Goal: Information Seeking & Learning: Learn about a topic

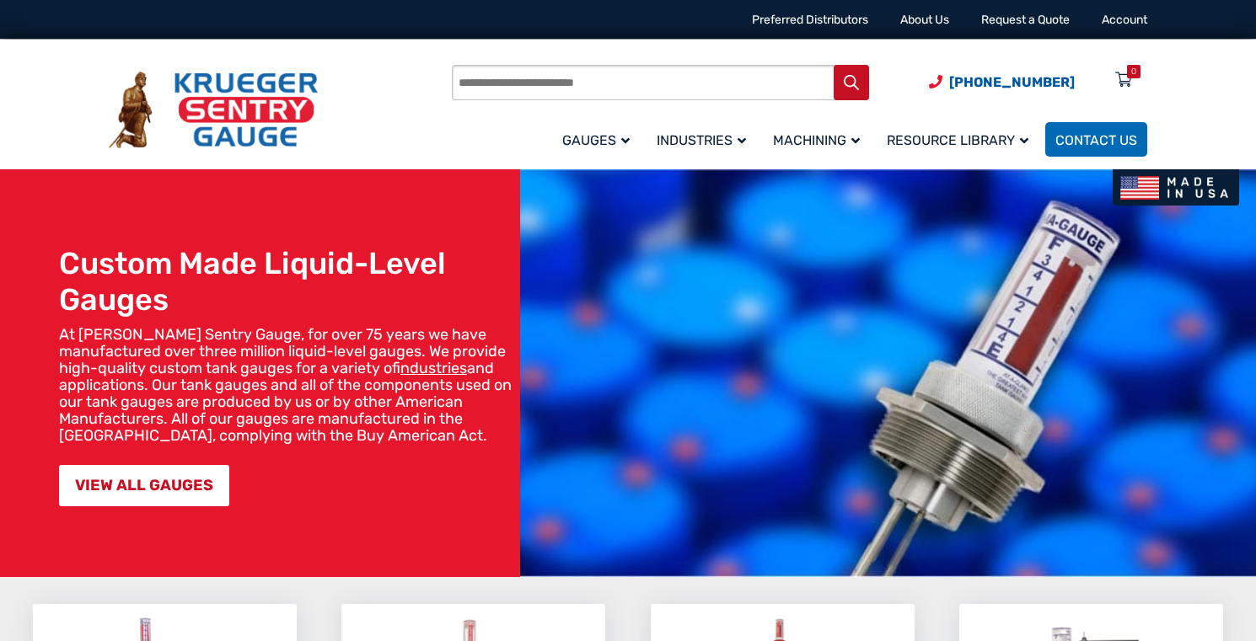
click at [519, 86] on input "Products search" at bounding box center [660, 82] width 417 height 35
type input "**********"
click at [833, 65] on button "Search" at bounding box center [850, 82] width 35 height 35
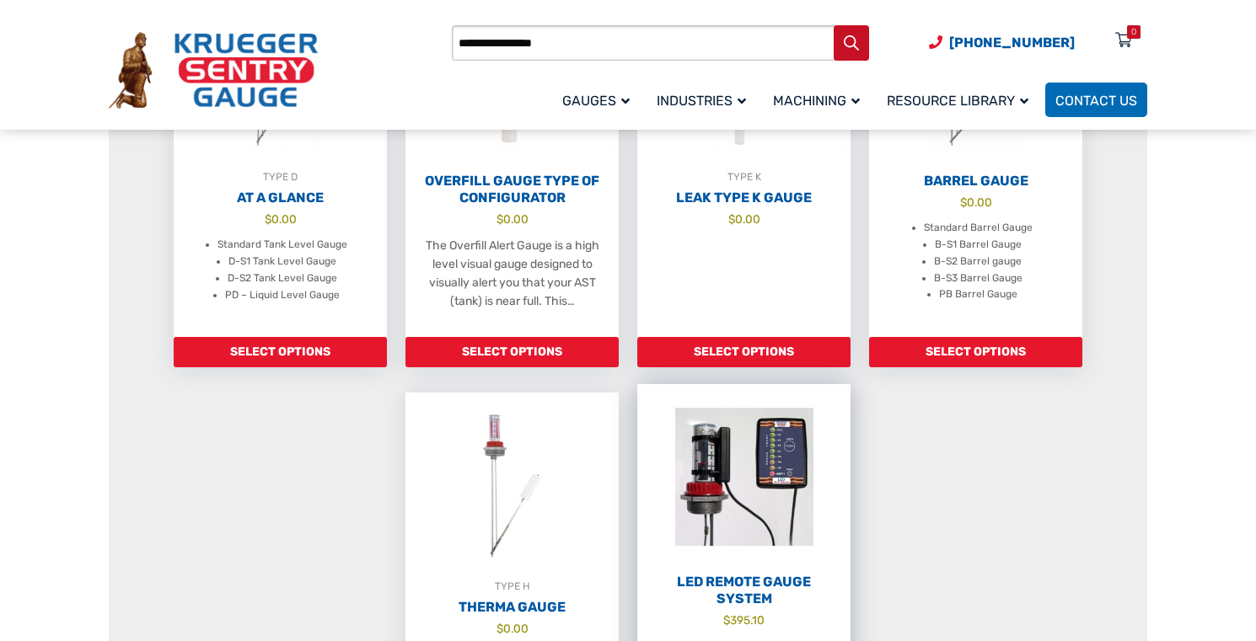
scroll to position [590, 0]
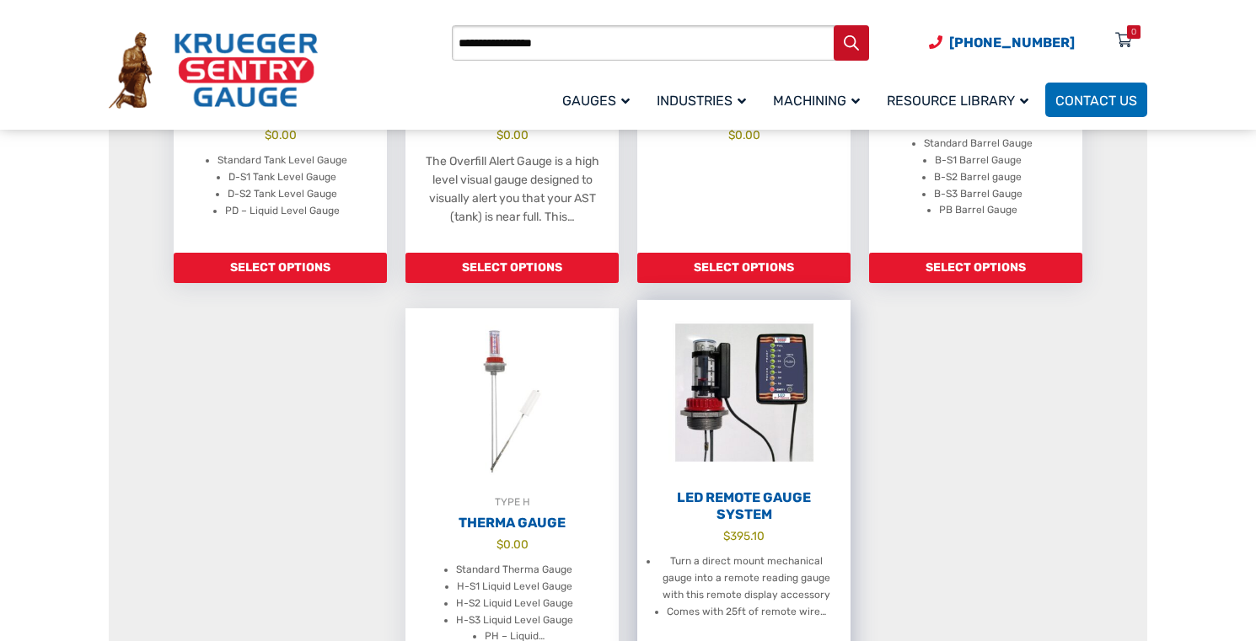
click at [737, 502] on h2 "LED Remote Gauge System" at bounding box center [743, 507] width 213 height 34
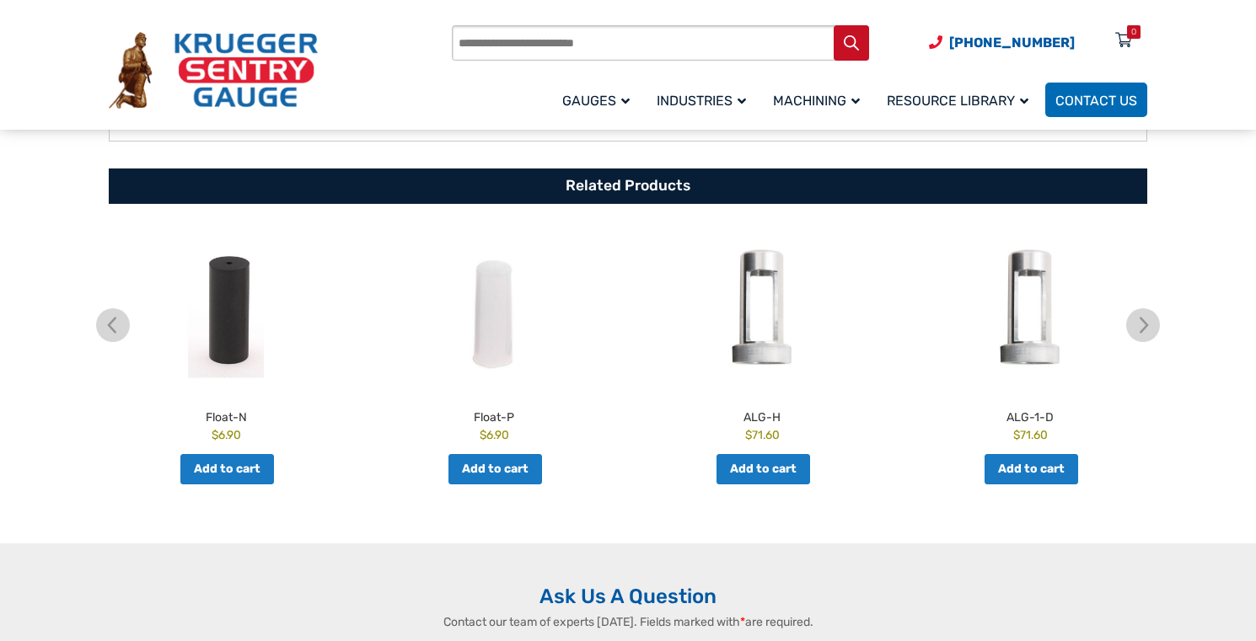
scroll to position [543, 0]
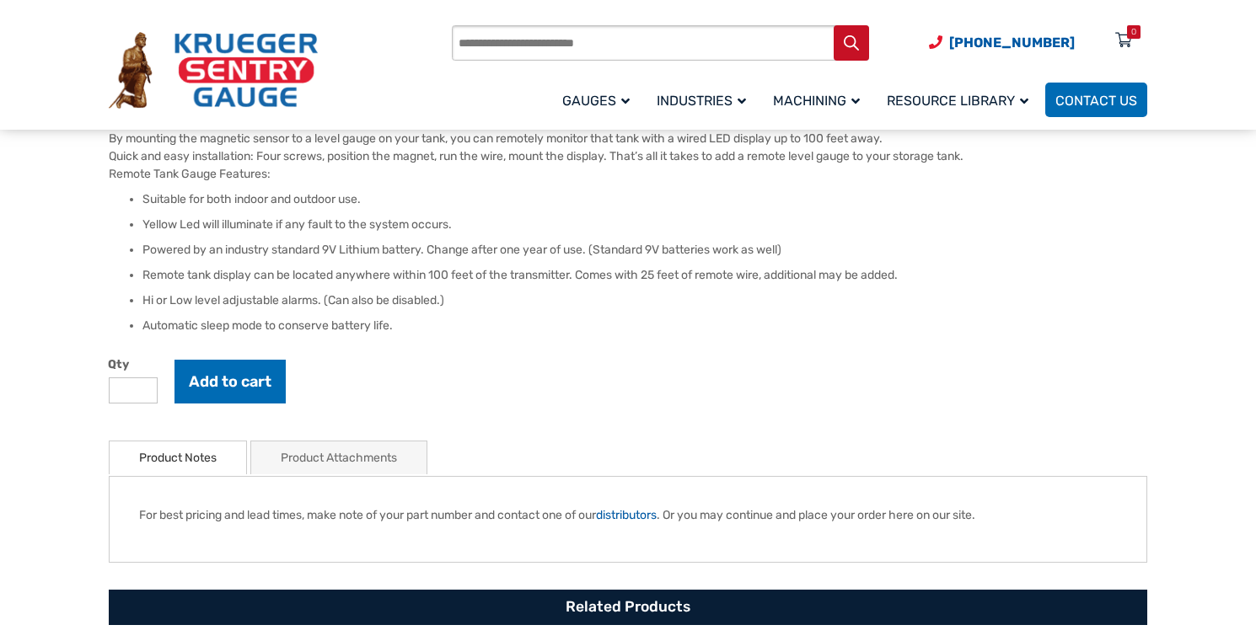
click at [330, 447] on link "Product Attachments" at bounding box center [339, 458] width 116 height 33
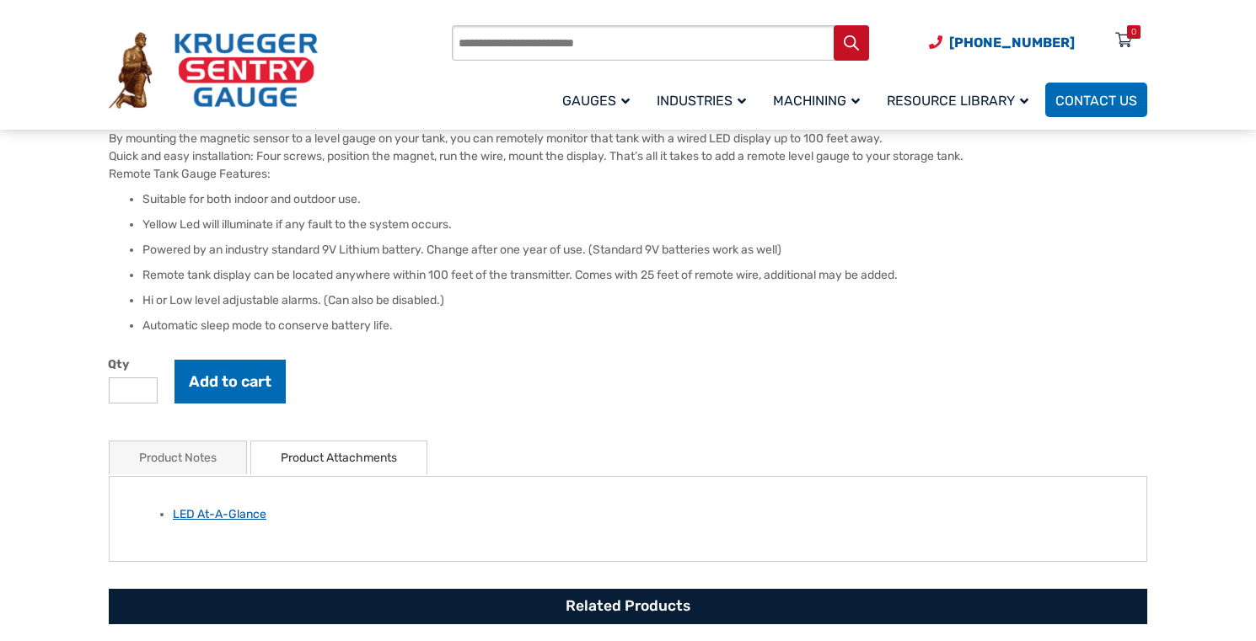
click at [221, 517] on link "LED At-A-Glance" at bounding box center [220, 514] width 94 height 14
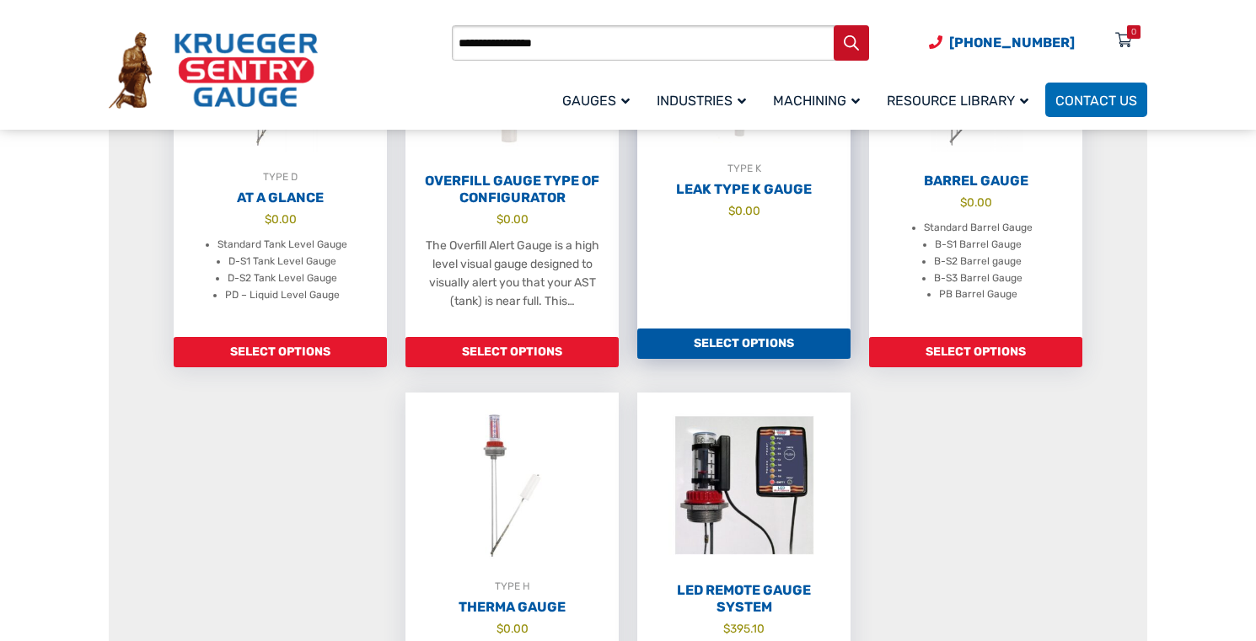
scroll to position [674, 0]
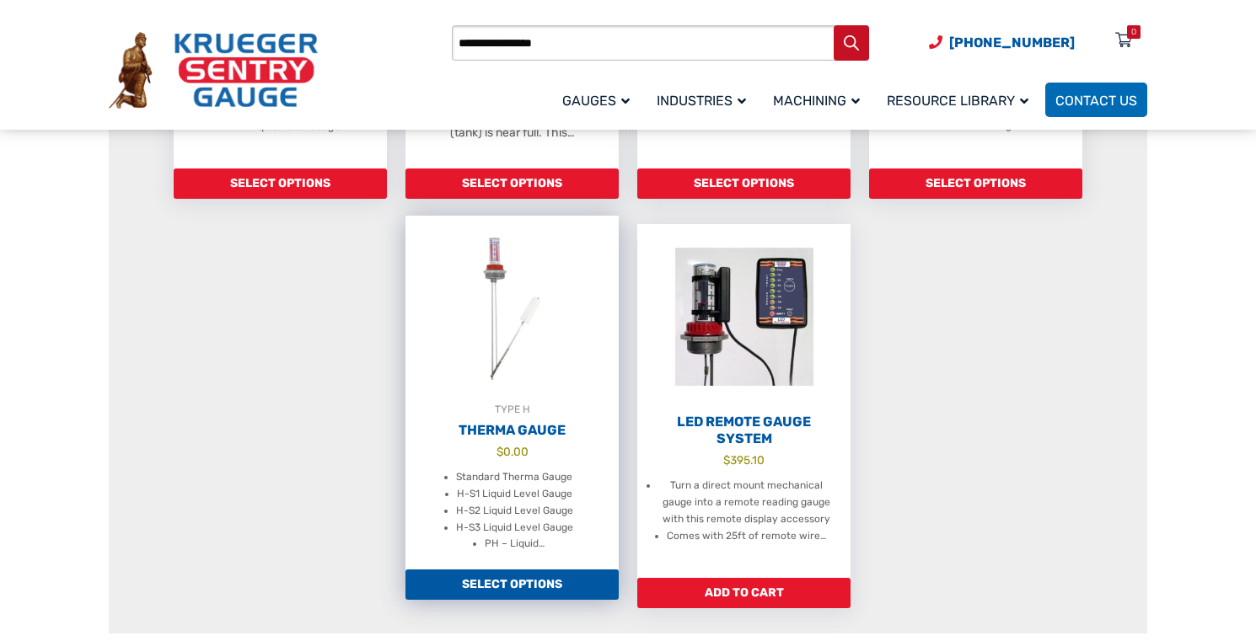
click at [509, 439] on h2 "Therma Gauge" at bounding box center [511, 430] width 213 height 17
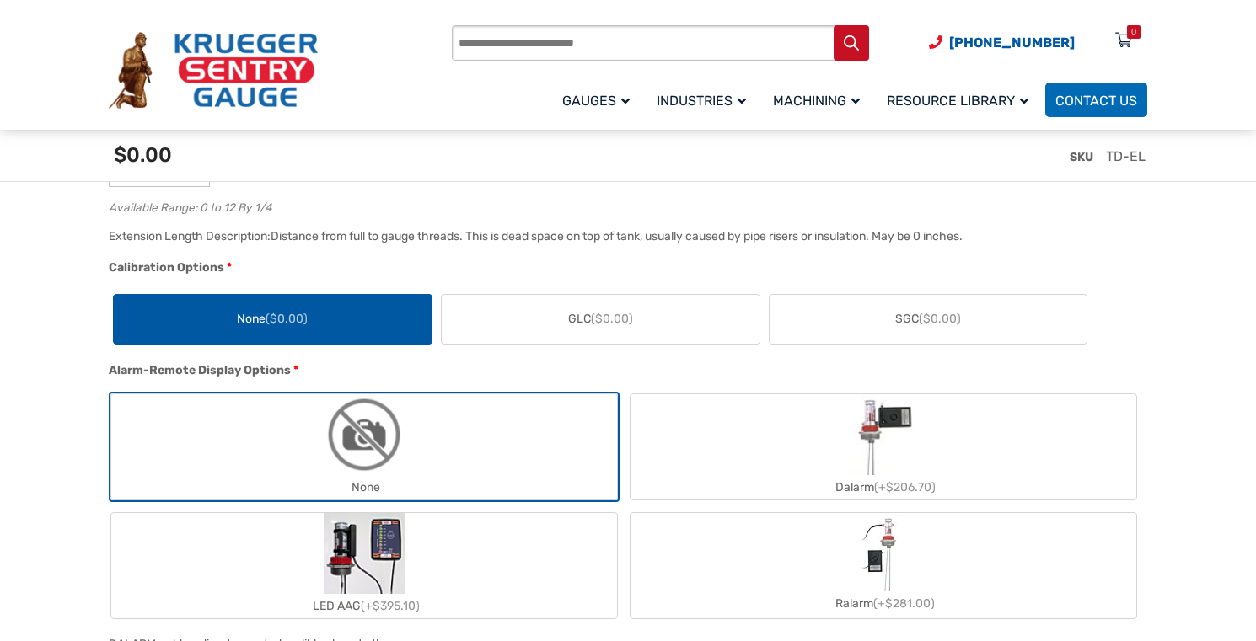
scroll to position [1685, 0]
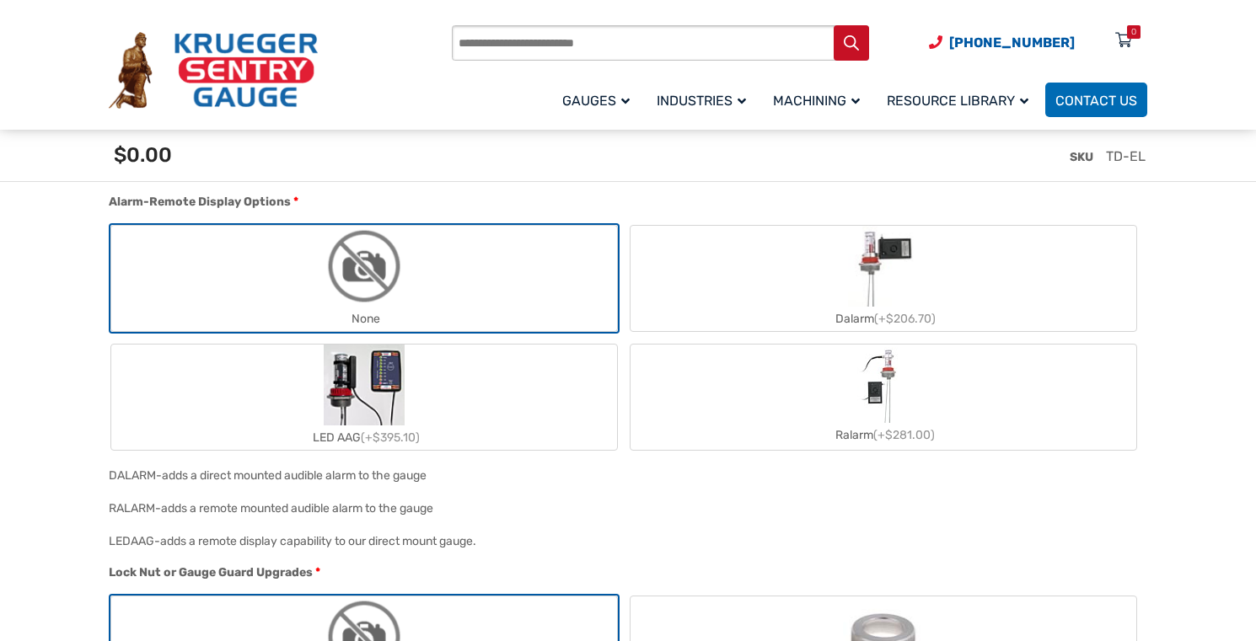
click at [867, 406] on img "Ralarm" at bounding box center [883, 385] width 53 height 76
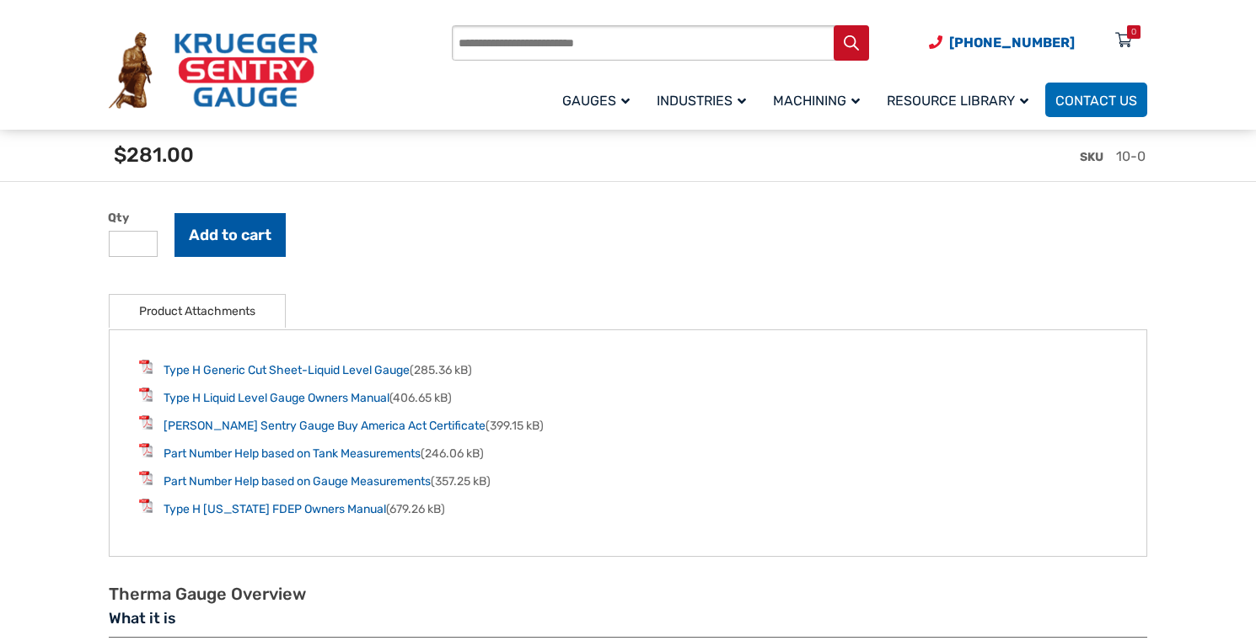
scroll to position [2359, 0]
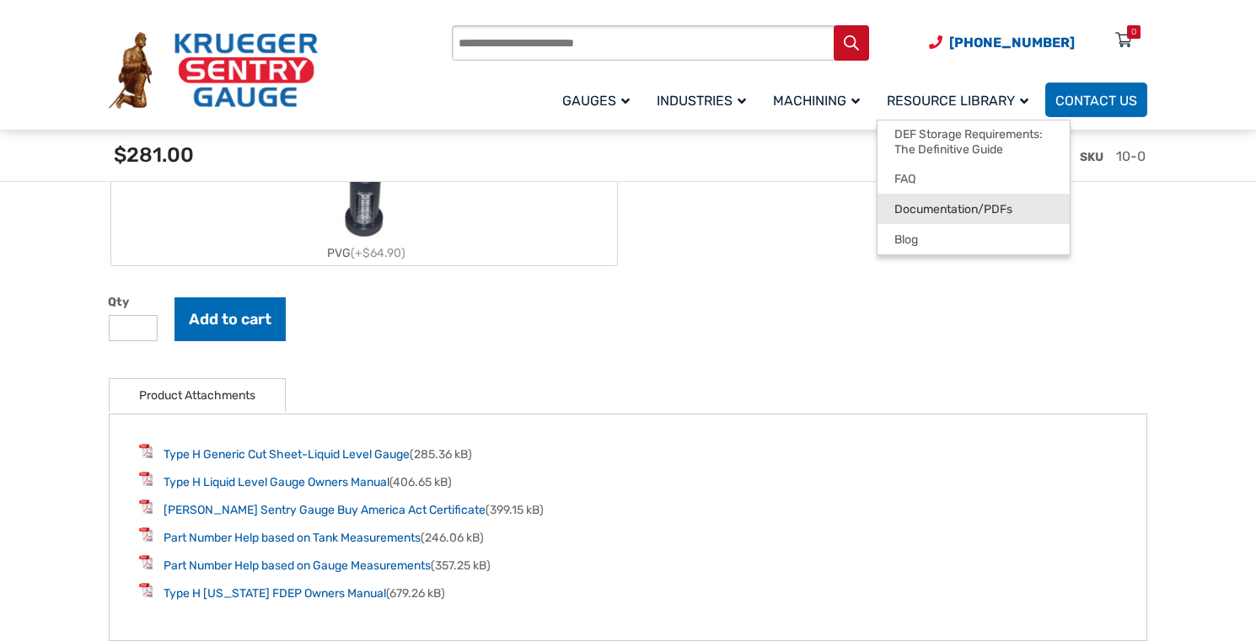
click at [928, 216] on span "Documentation/PDFs" at bounding box center [953, 209] width 118 height 15
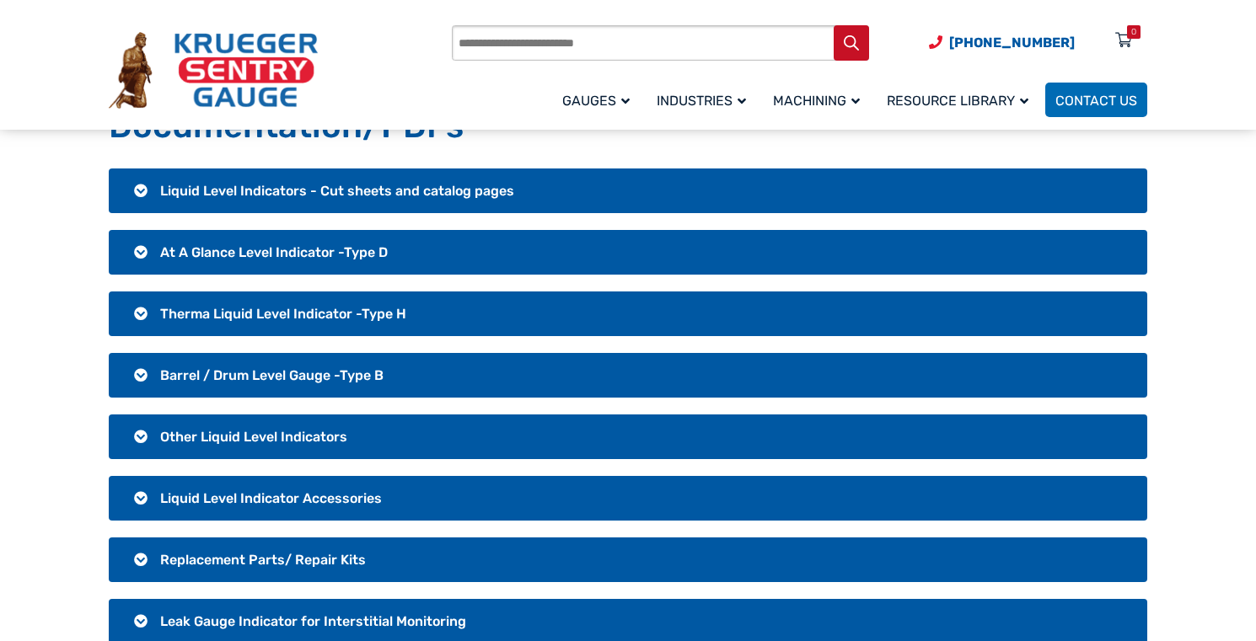
scroll to position [169, 0]
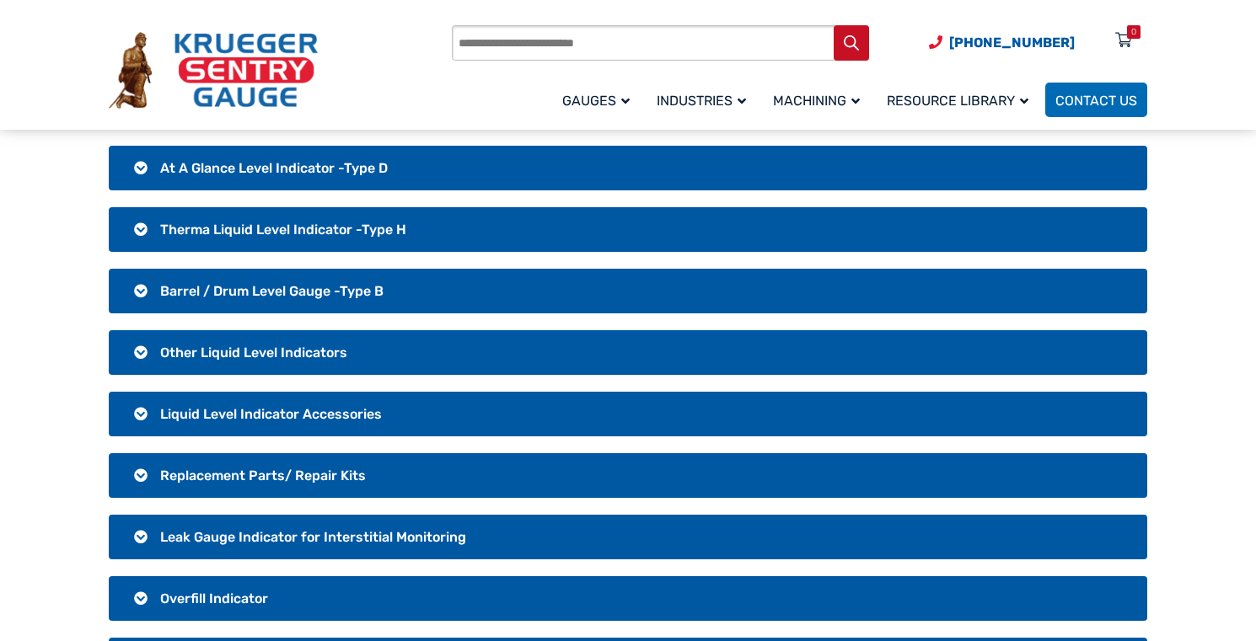
click at [257, 169] on span "At A Glance Level Indicator -Type D" at bounding box center [274, 168] width 228 height 16
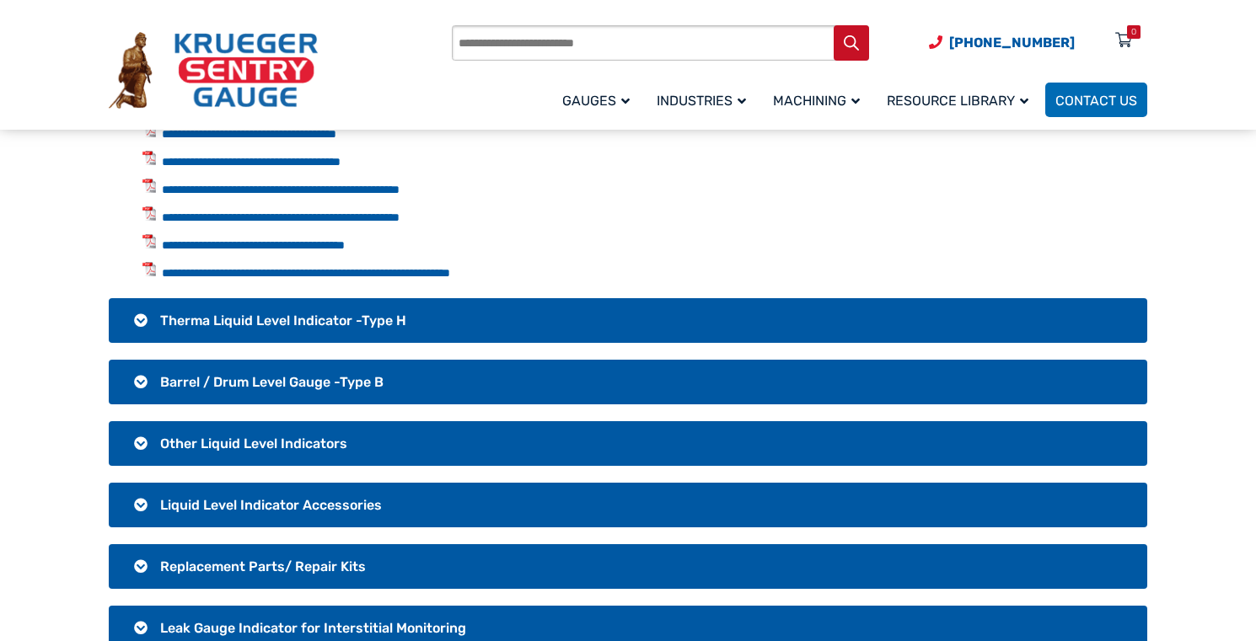
scroll to position [84, 0]
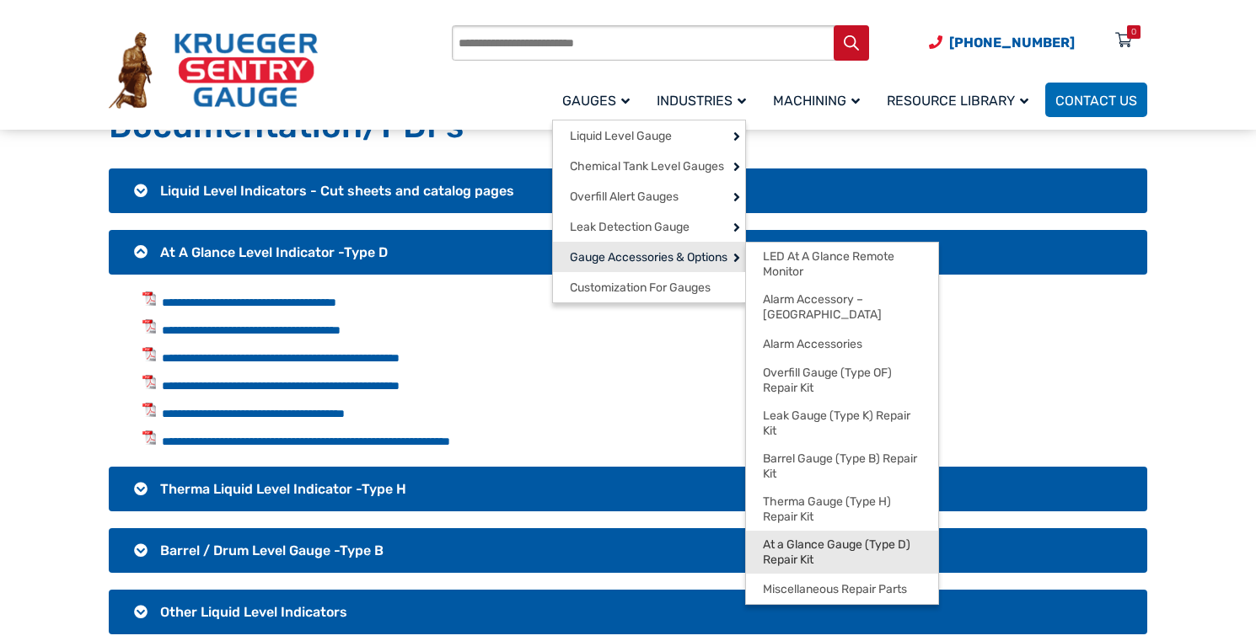
click at [801, 538] on span "At a Glance Gauge (Type D) Repair Kit" at bounding box center [842, 552] width 158 height 29
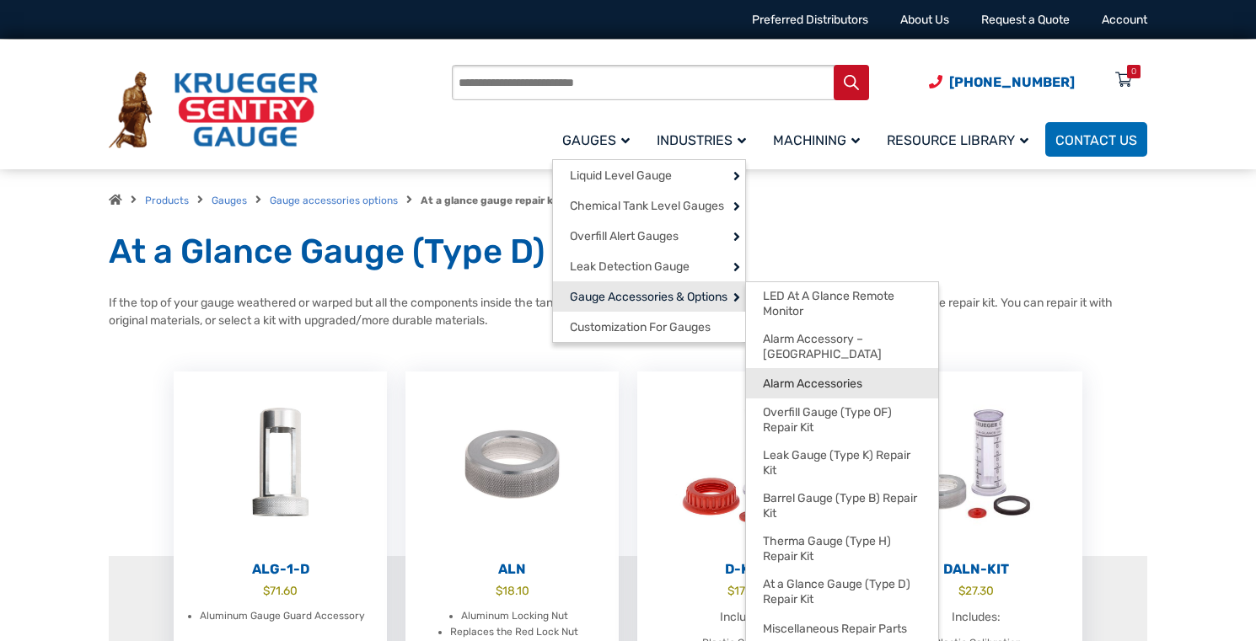
click at [800, 377] on span "Alarm Accessories" at bounding box center [812, 384] width 99 height 15
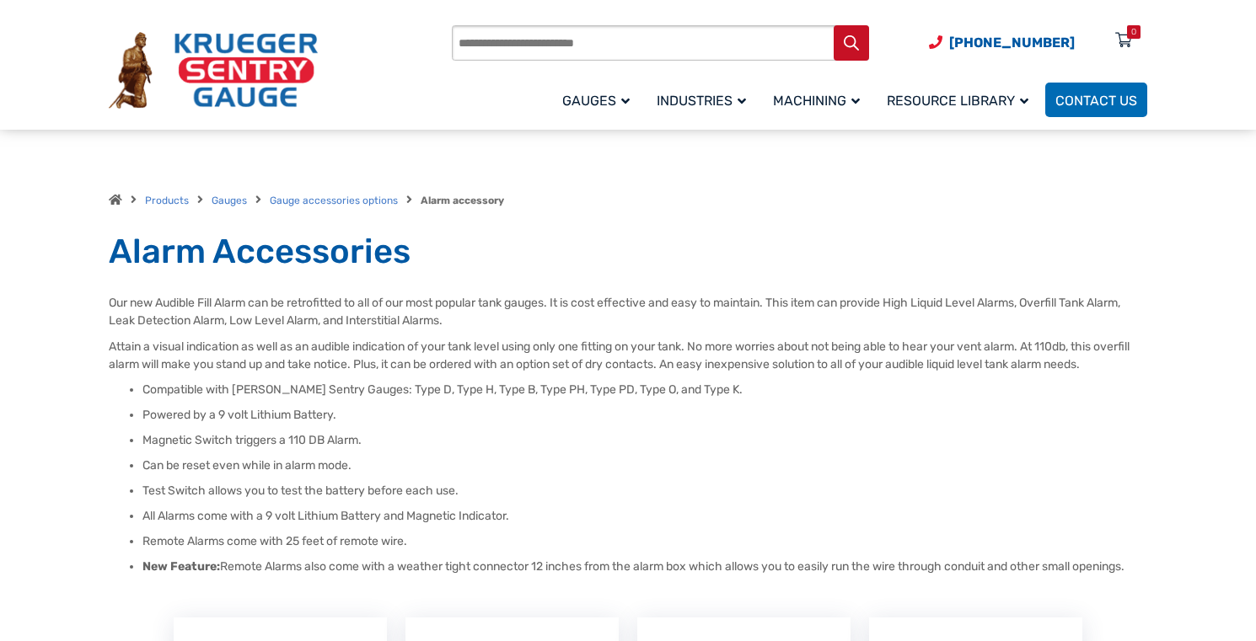
scroll to position [253, 0]
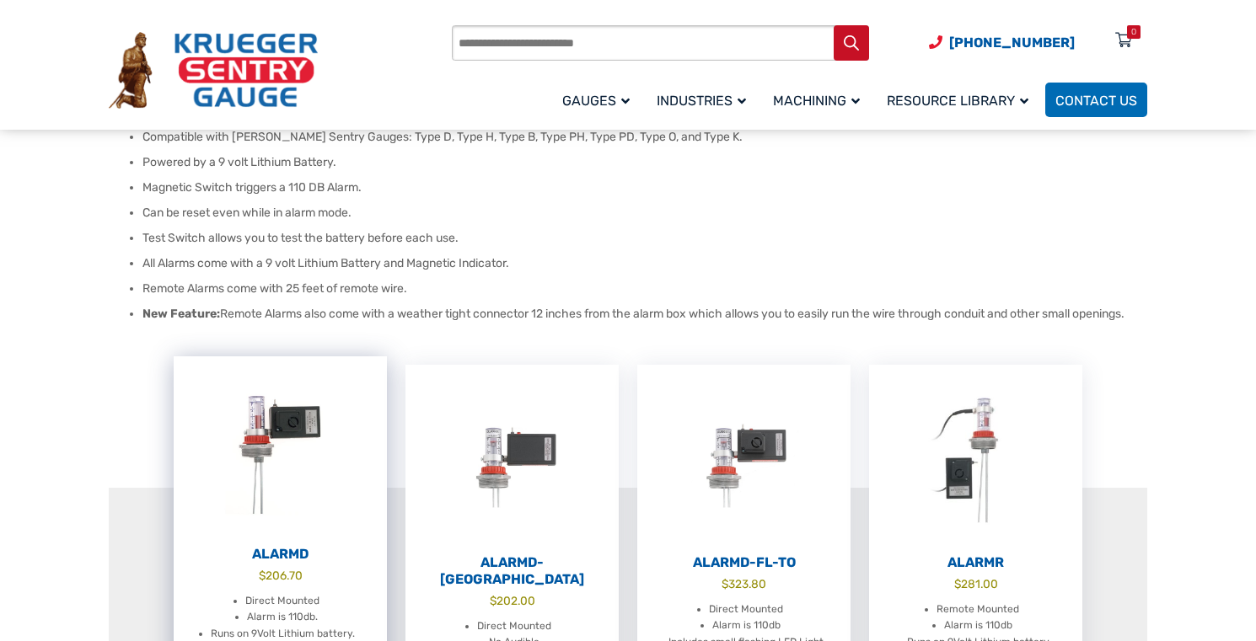
click at [295, 388] on img at bounding box center [280, 448] width 213 height 185
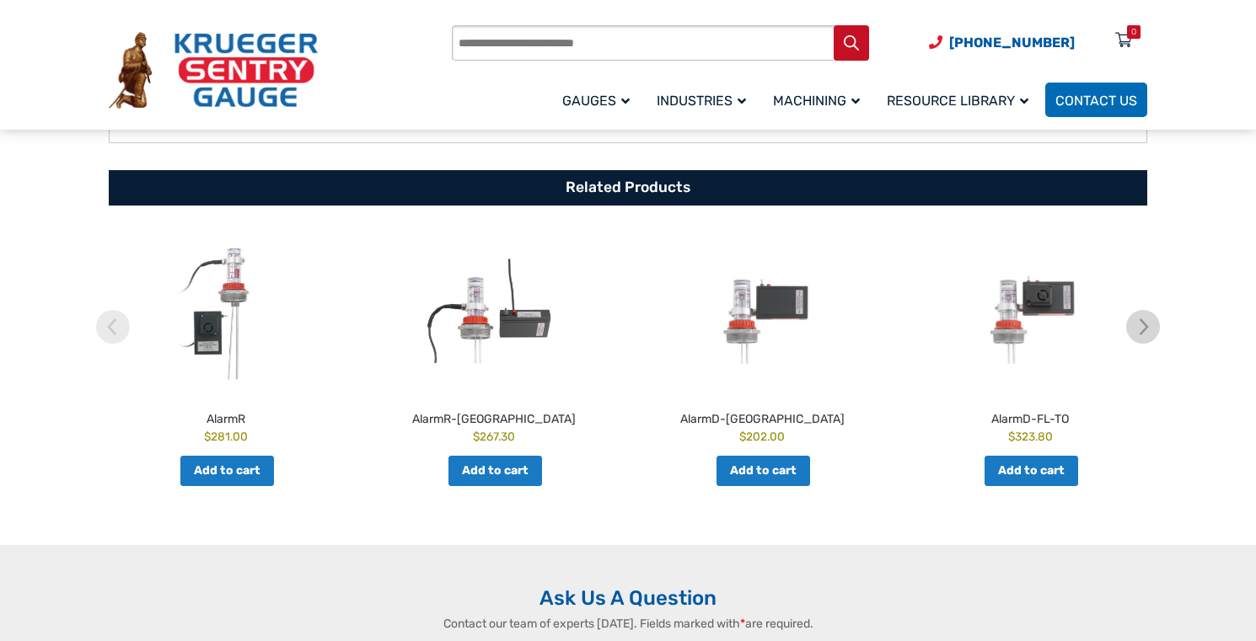
scroll to position [758, 0]
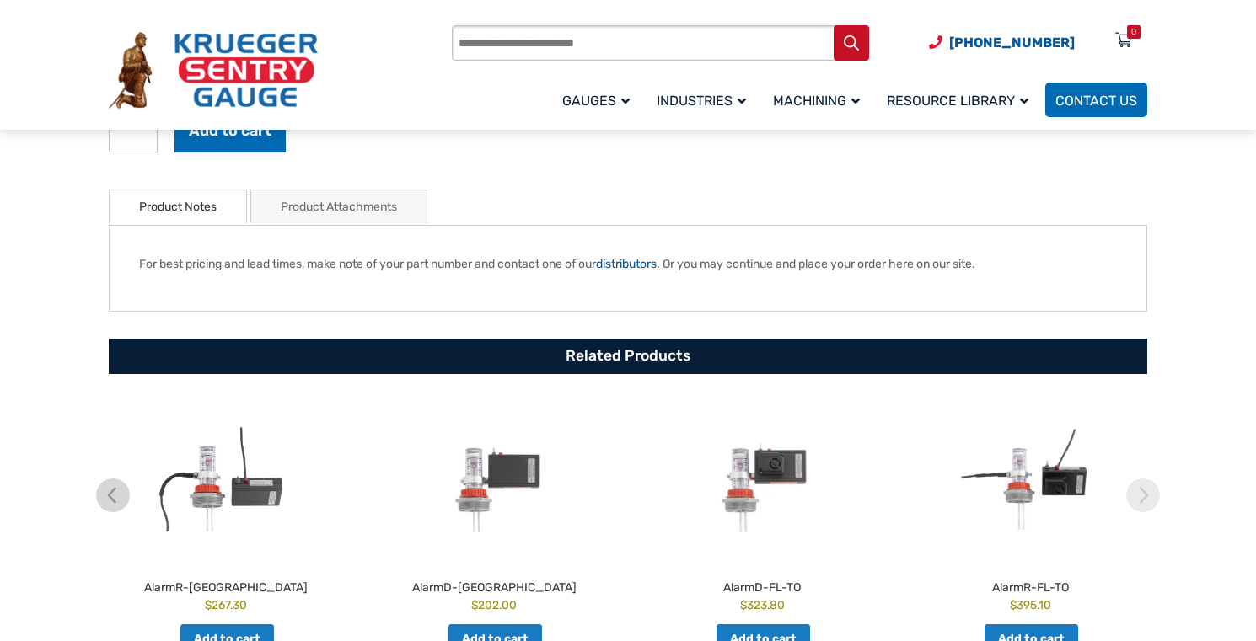
click at [316, 211] on link "Product Attachments" at bounding box center [339, 206] width 116 height 33
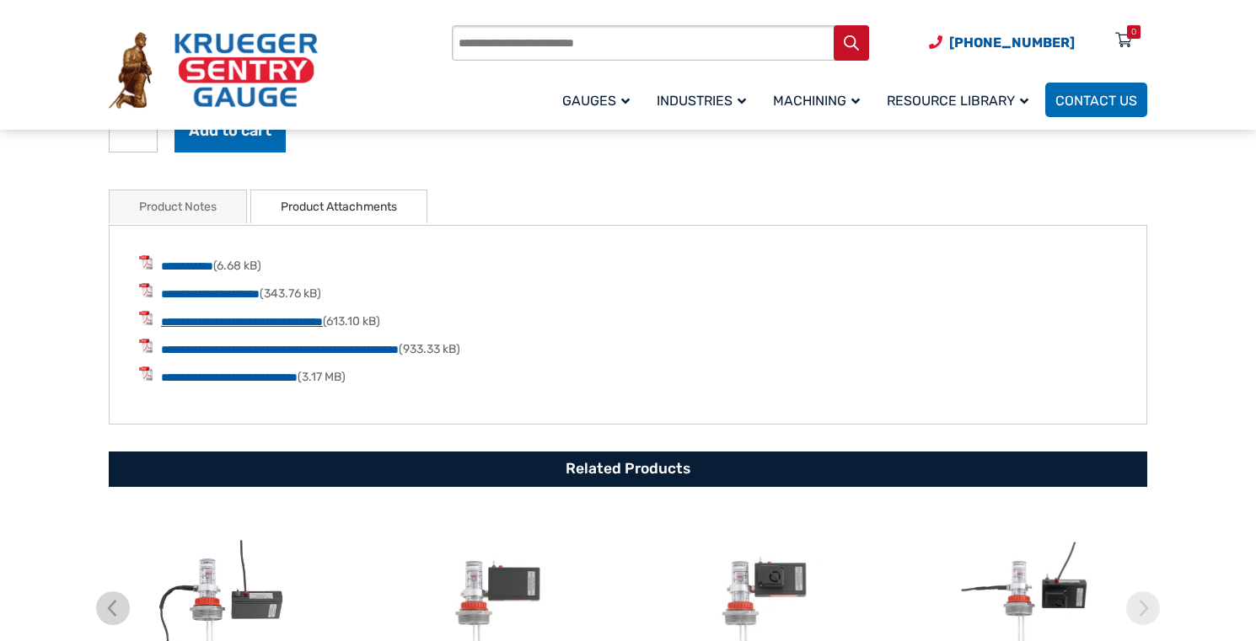
click at [278, 320] on link "**********" at bounding box center [242, 322] width 162 height 12
